Goal: Task Accomplishment & Management: Understand process/instructions

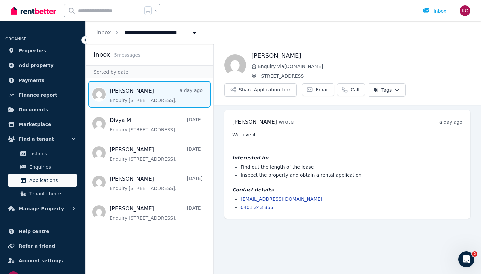
click at [45, 182] on span "Applications" at bounding box center [51, 180] width 45 height 8
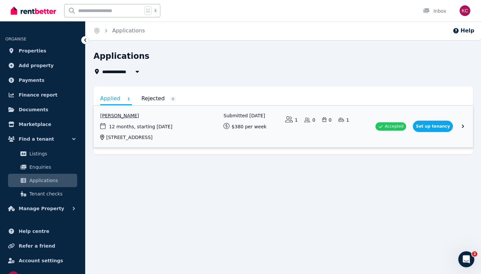
click at [436, 123] on link "View application: Divya Molayil" at bounding box center [284, 127] width 380 height 42
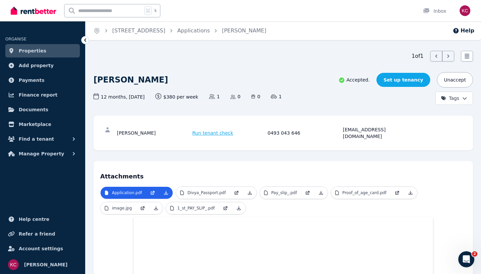
click at [411, 80] on link "Set up tenancy" at bounding box center [404, 80] width 54 height 14
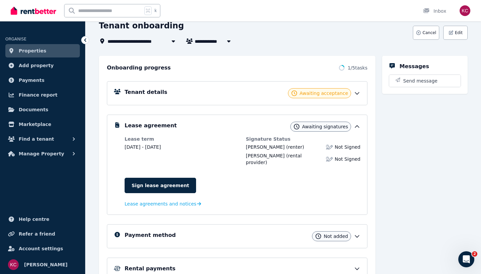
scroll to position [45, 0]
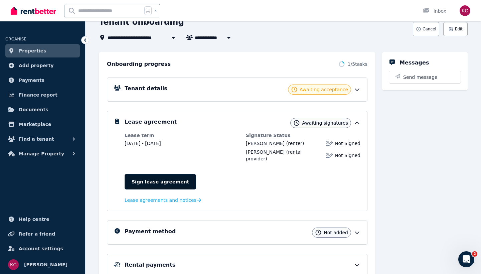
click at [157, 176] on link "Sign lease agreement" at bounding box center [161, 181] width 72 height 15
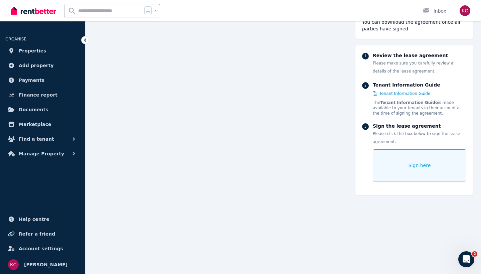
scroll to position [1587, 0]
click at [417, 162] on span "Sign here" at bounding box center [420, 165] width 22 height 7
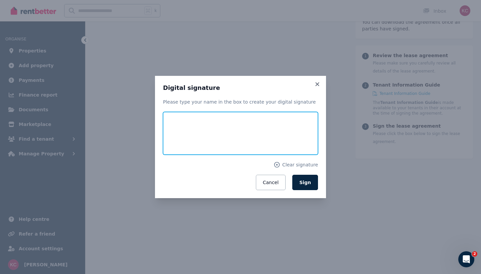
click at [222, 132] on input "text" at bounding box center [240, 133] width 155 height 43
type input "**********"
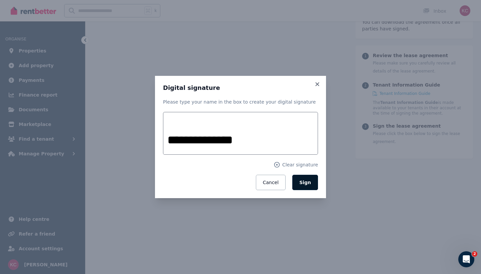
click at [310, 184] on span "Sign" at bounding box center [305, 182] width 12 height 5
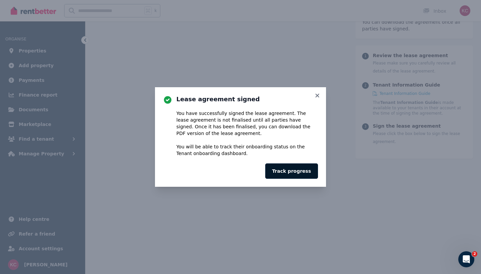
click at [300, 171] on button "Track progress" at bounding box center [291, 170] width 53 height 15
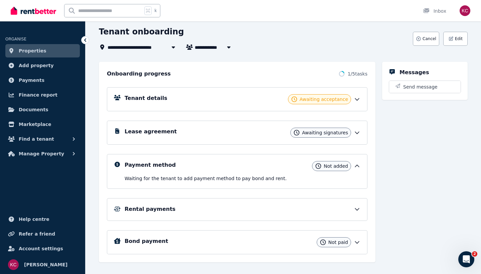
scroll to position [35, 0]
click at [356, 98] on icon at bounding box center [357, 99] width 7 height 7
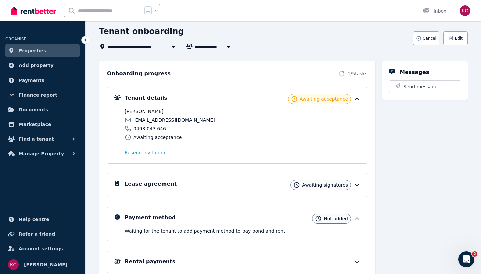
click at [261, 183] on div "Lease agreement Awaiting signatures" at bounding box center [243, 185] width 236 height 10
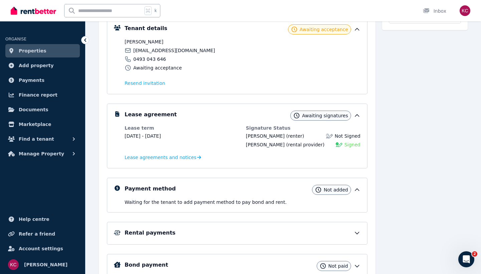
scroll to position [105, 0]
click at [303, 192] on div "Payment method Not added" at bounding box center [243, 189] width 236 height 10
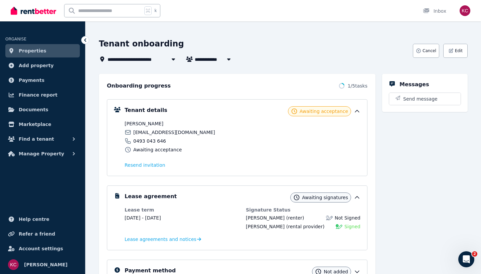
scroll to position [0, 0]
